Goal: Information Seeking & Learning: Learn about a topic

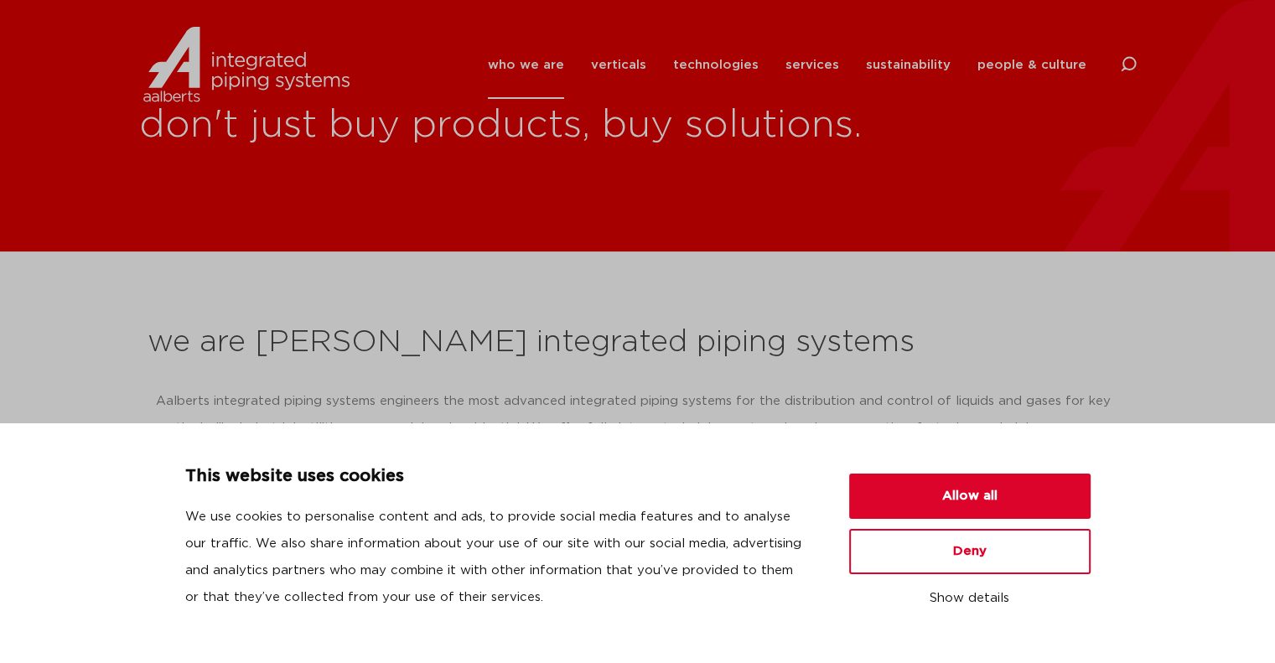
click at [775, 344] on h2 "we are [PERSON_NAME] integrated piping systems" at bounding box center [638, 343] width 981 height 40
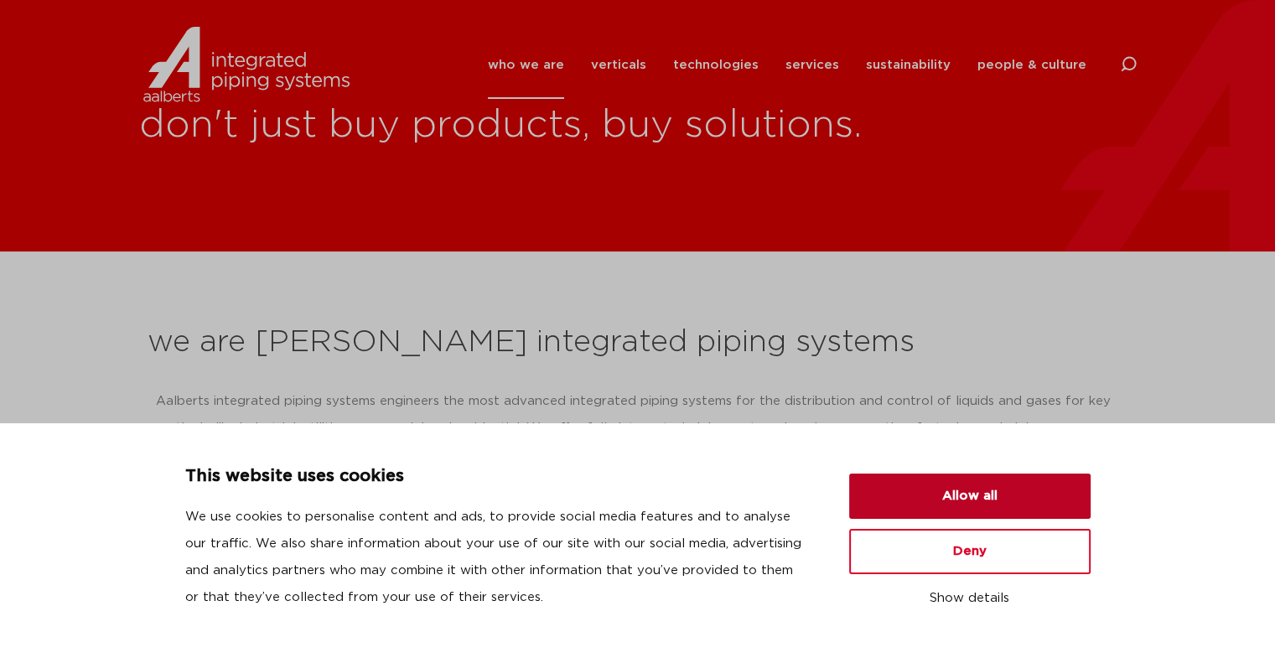
click at [980, 483] on button "Allow all" at bounding box center [969, 496] width 241 height 45
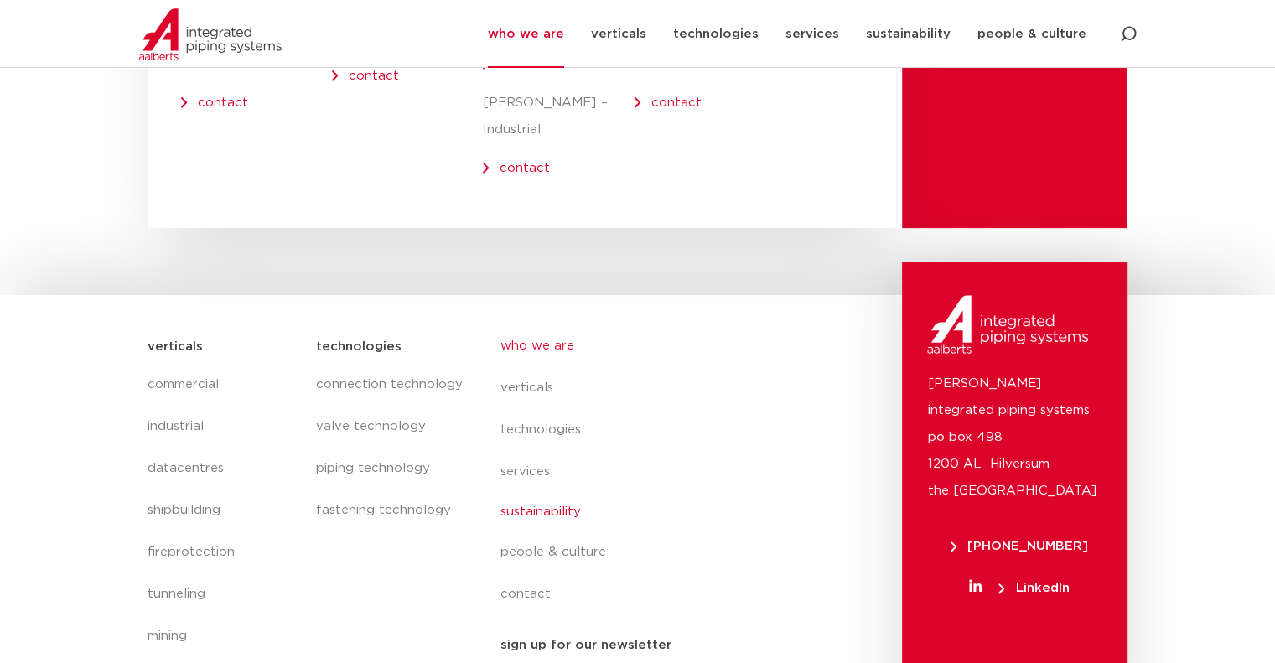
scroll to position [6991, 0]
drag, startPoint x: 705, startPoint y: 380, endPoint x: 726, endPoint y: -34, distance: 414.8
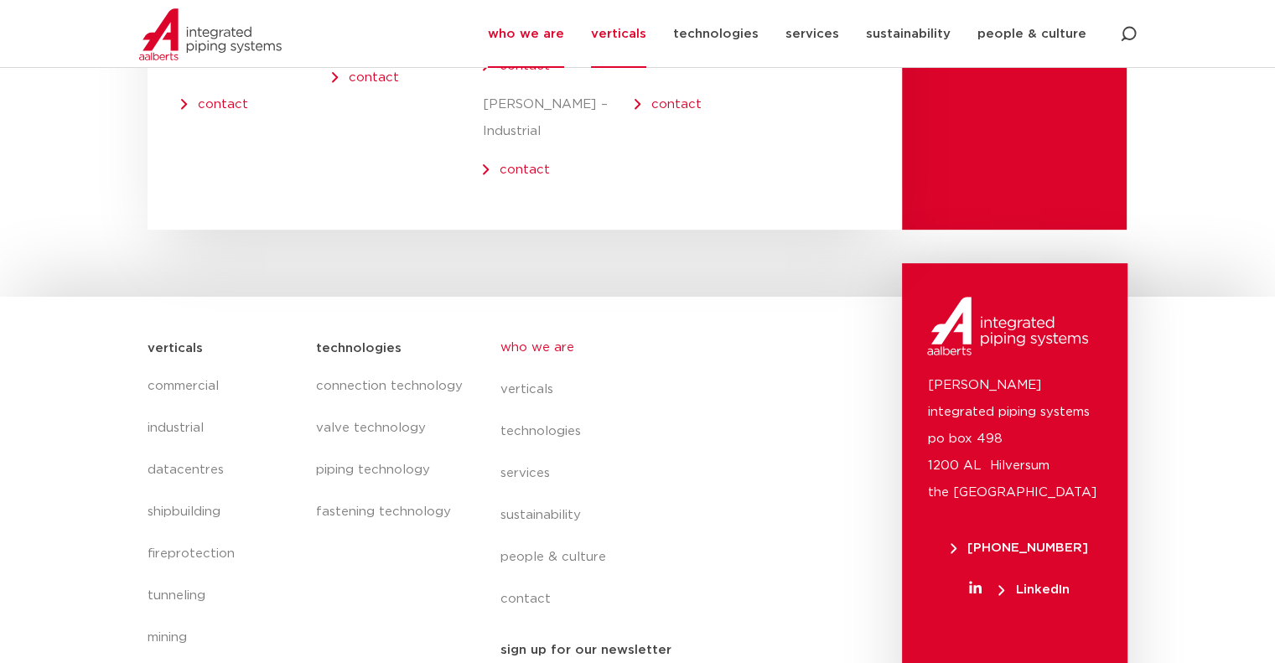
click at [635, 46] on link "verticals" at bounding box center [618, 34] width 55 height 68
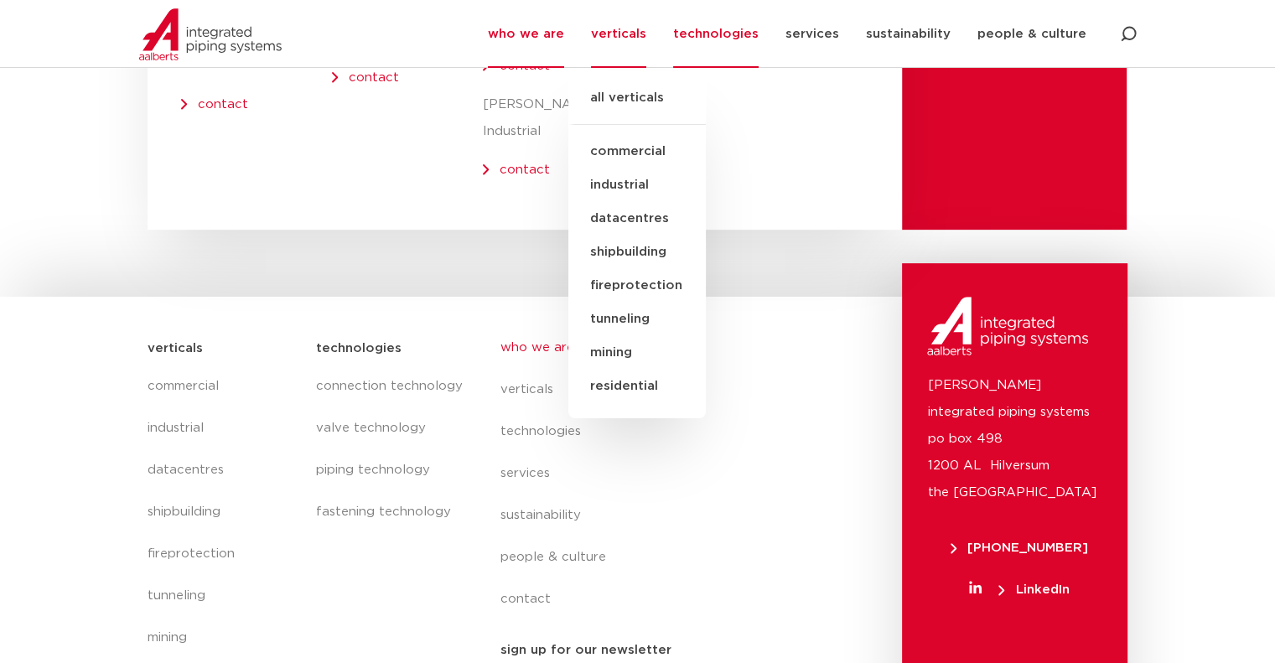
click at [717, 34] on link "technologies" at bounding box center [716, 34] width 86 height 68
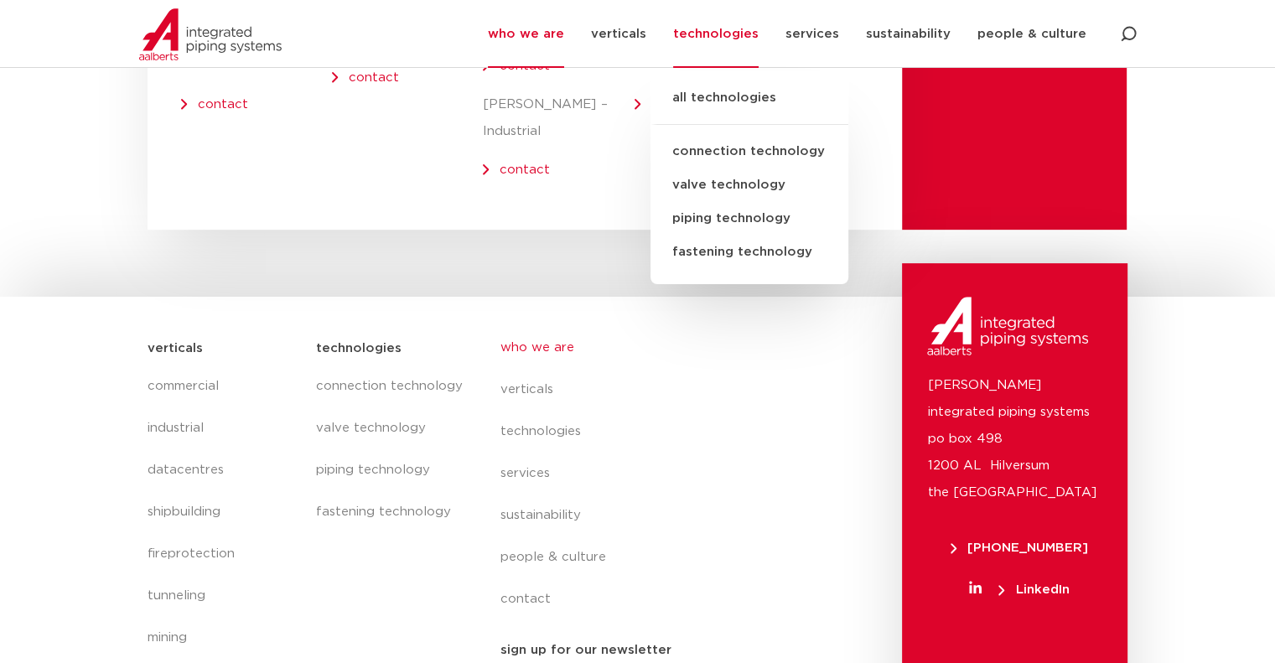
click at [724, 182] on link "valve technology" at bounding box center [750, 186] width 198 height 34
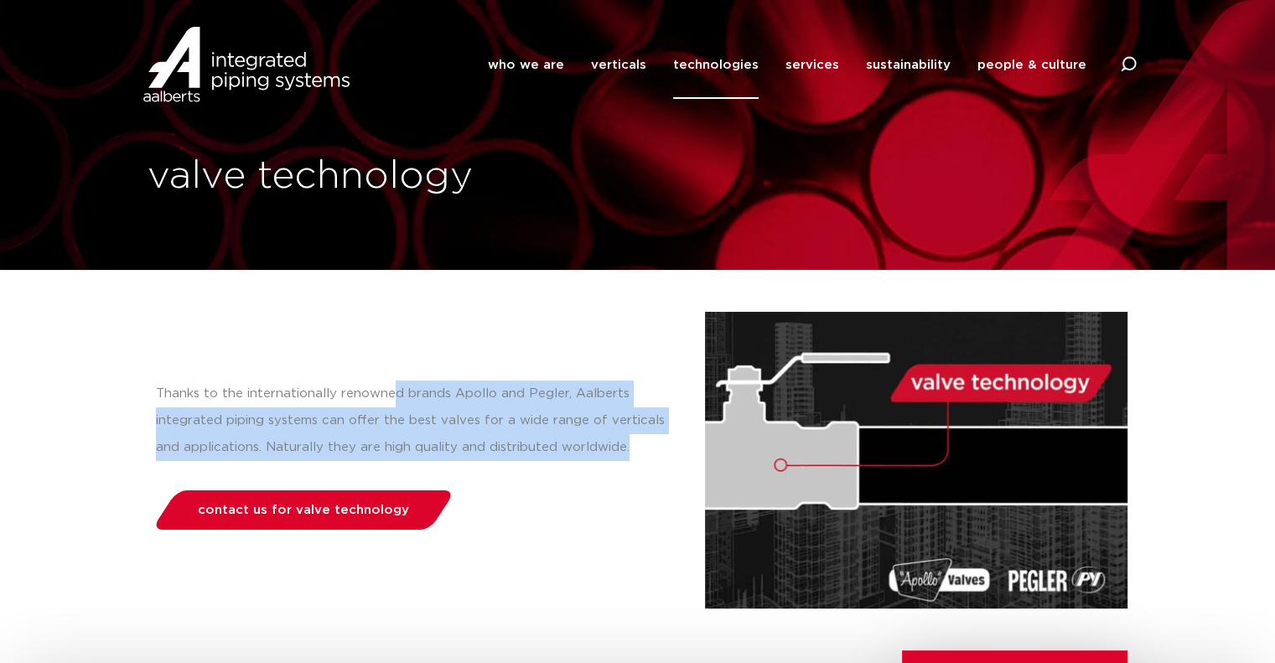
drag, startPoint x: 387, startPoint y: 398, endPoint x: 626, endPoint y: 455, distance: 244.9
click at [626, 455] on p "Thanks to the internationally renowned brands Apollo and Pegler, Aalberts integ…" at bounding box center [414, 421] width 516 height 80
click at [471, 444] on p "Thanks to the internationally renowned brands Apollo and Pegler, Aalberts integ…" at bounding box center [414, 421] width 516 height 80
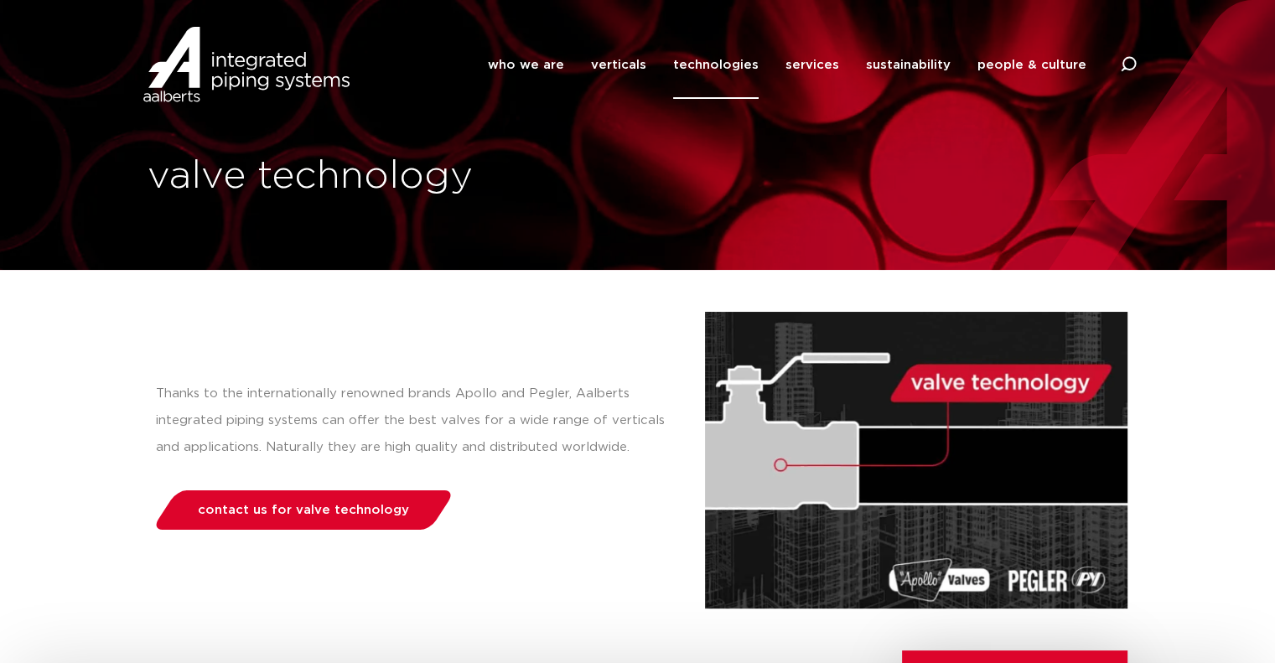
click at [475, 465] on div "Thanks to the internationally renowned brands Apollo and Pegler, Aalberts integ…" at bounding box center [426, 427] width 541 height 92
